Goal: Navigation & Orientation: Find specific page/section

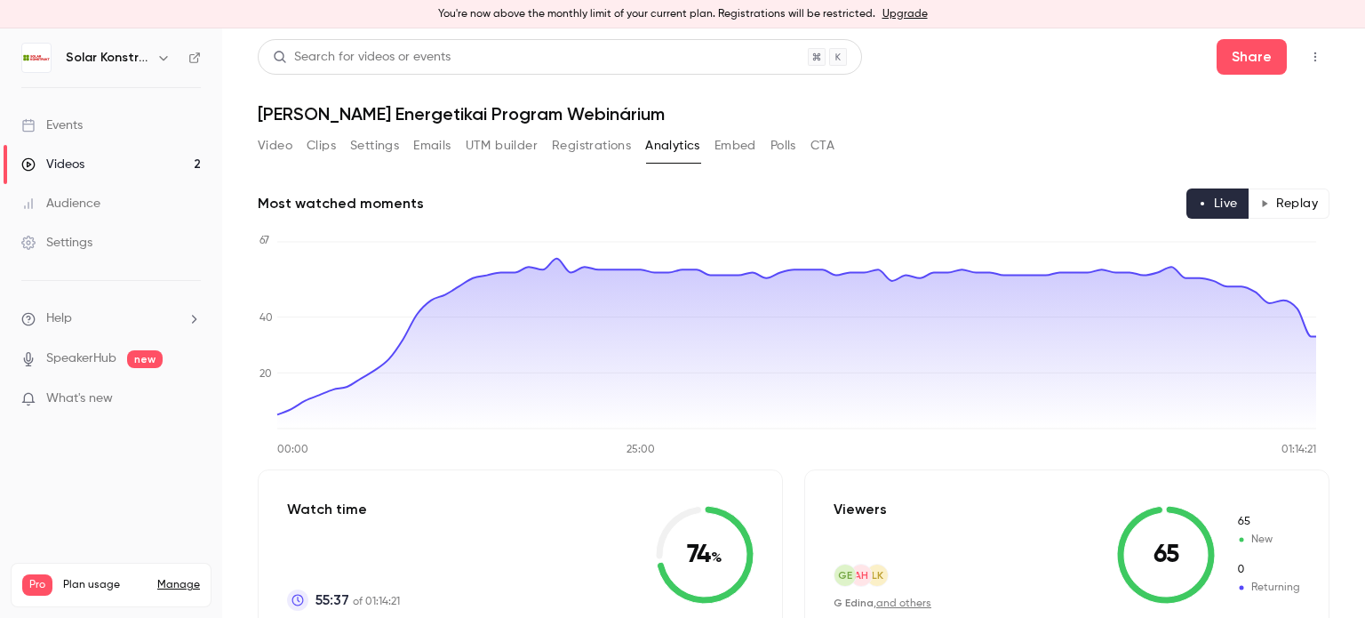
scroll to position [2024, 0]
click at [82, 165] on div "Videos" at bounding box center [52, 165] width 63 height 18
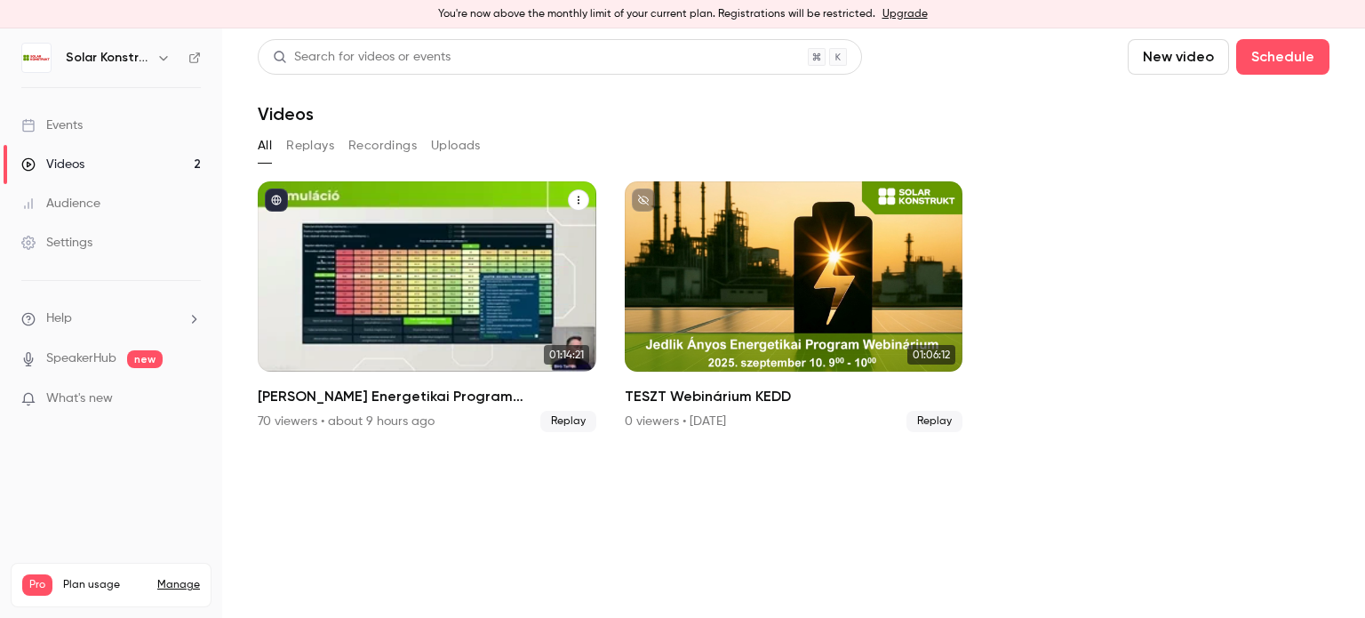
click at [519, 300] on div "Jedlik Ányos Energetikai Program Webinárium" at bounding box center [427, 276] width 339 height 190
